Goal: Task Accomplishment & Management: Complete application form

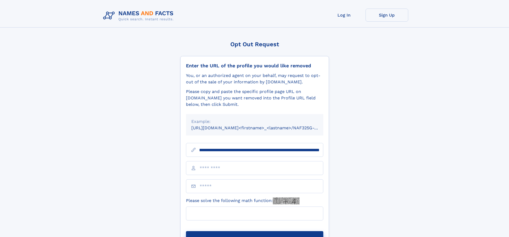
scroll to position [0, 57]
type input "**********"
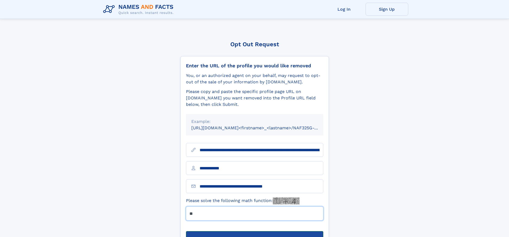
type input "**"
click at [255, 231] on button "Submit Opt Out Request" at bounding box center [254, 239] width 137 height 17
